Goal: Information Seeking & Learning: Understand process/instructions

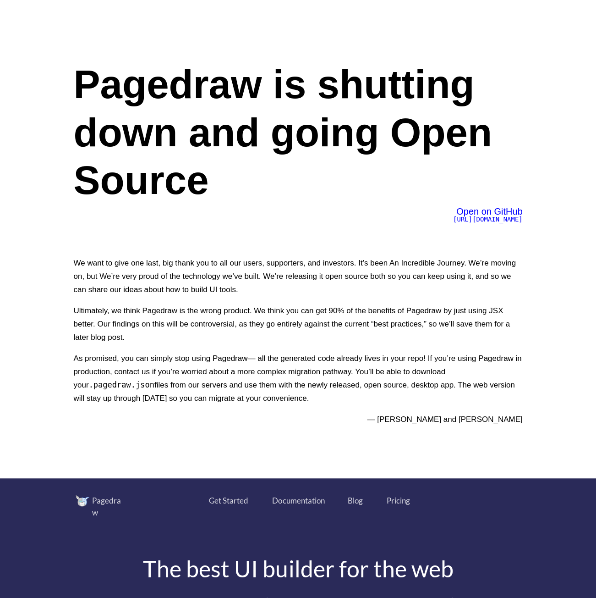
click at [509, 264] on p "We want to give one last, big thank you to all our users, supporters, and inves…" at bounding box center [298, 276] width 449 height 40
click at [461, 216] on span "[URL][DOMAIN_NAME]" at bounding box center [488, 218] width 70 height 7
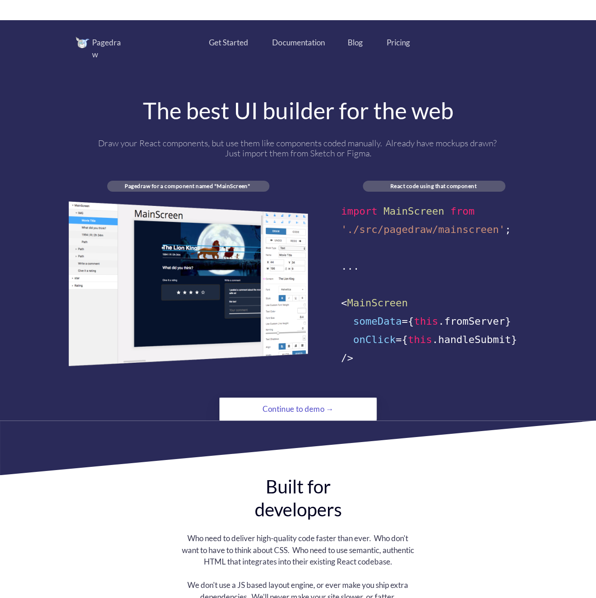
scroll to position [458, 0]
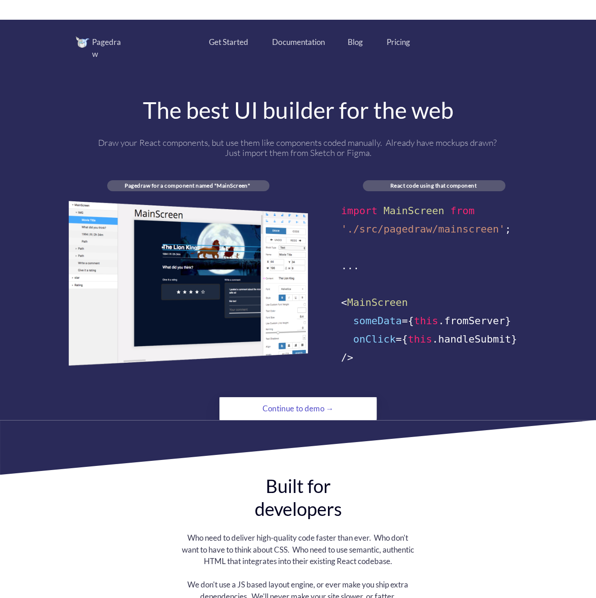
click at [309, 420] on polygon at bounding box center [298, 447] width 596 height 55
click at [314, 402] on div "Continue to demo →" at bounding box center [297, 408] width 107 height 18
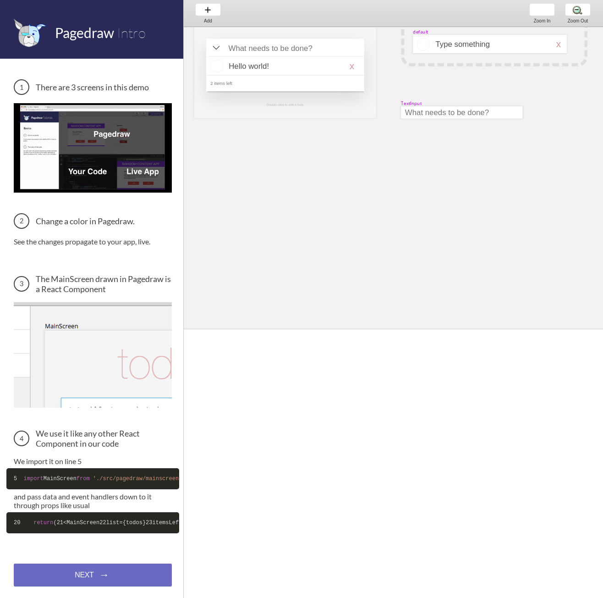
scroll to position [0, 33]
